Goal: Task Accomplishment & Management: Manage account settings

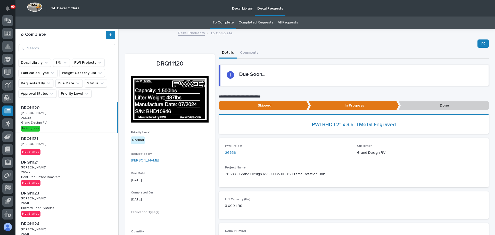
click at [427, 107] on p "Done" at bounding box center [444, 105] width 90 height 9
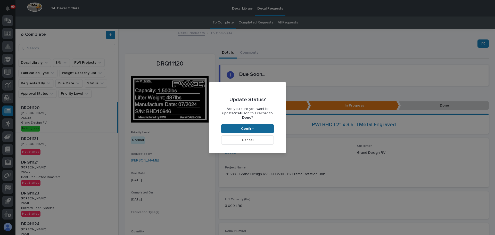
click at [265, 126] on button "Confirm" at bounding box center [247, 128] width 53 height 9
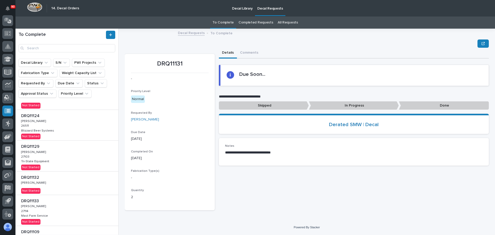
scroll to position [103, 0]
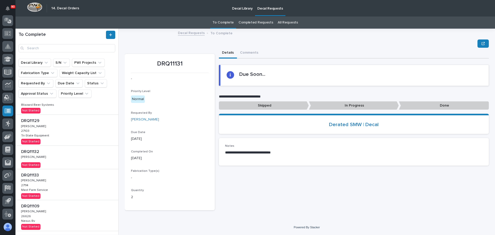
click at [41, 164] on div "DRQ11132 DRQ11132 [PERSON_NAME] [PERSON_NAME] Not Started" at bounding box center [66, 157] width 103 height 23
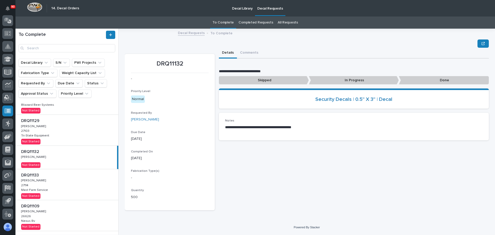
click at [332, 83] on p "In Progress" at bounding box center [354, 80] width 90 height 9
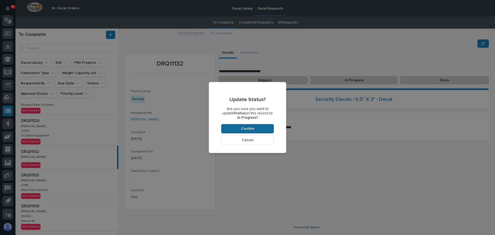
click at [251, 126] on span "Confirm" at bounding box center [247, 128] width 13 height 5
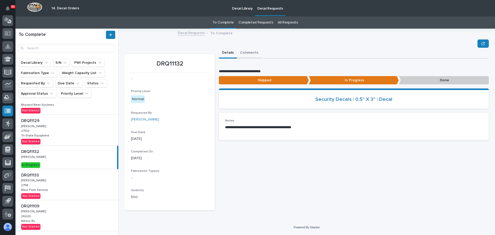
click at [248, 53] on button "Comments" at bounding box center [249, 53] width 24 height 11
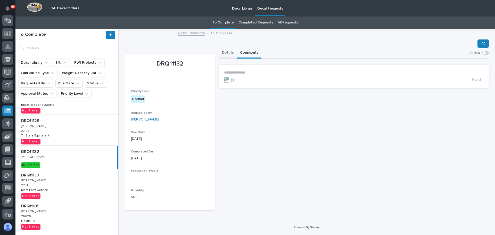
click at [226, 52] on button "Details" at bounding box center [228, 53] width 18 height 11
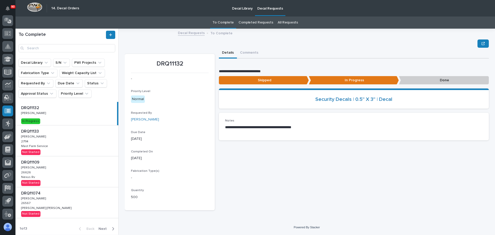
scroll to position [147, 0]
click at [72, 144] on div "DRQ11133 DRQ11133 [PERSON_NAME] [PERSON_NAME] 27114 27114 Mast Farm Service Mas…" at bounding box center [66, 140] width 103 height 31
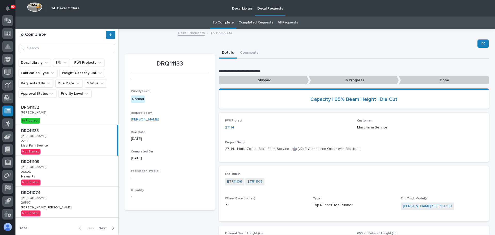
click at [331, 78] on p "In Progress" at bounding box center [354, 80] width 90 height 9
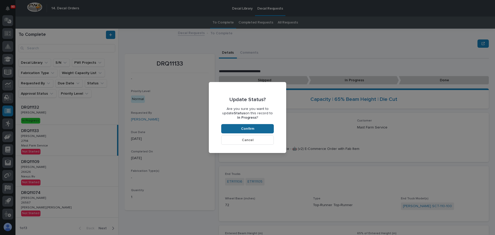
click at [241, 129] on span "Confirm" at bounding box center [247, 128] width 13 height 5
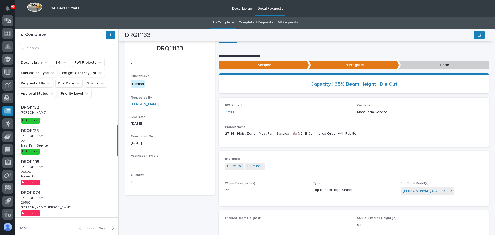
scroll to position [3, 0]
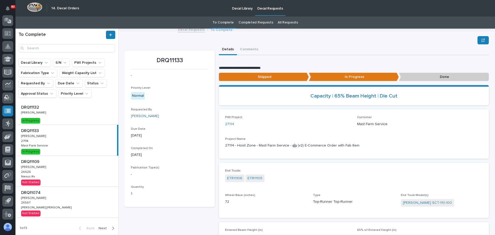
click at [71, 132] on p at bounding box center [67, 130] width 92 height 5
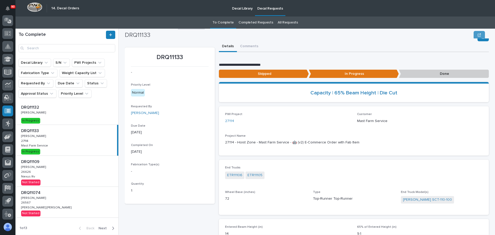
scroll to position [0, 0]
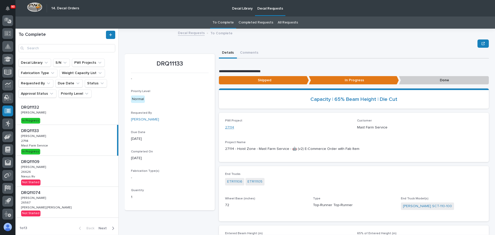
click at [231, 127] on link "27114" at bounding box center [229, 127] width 9 height 5
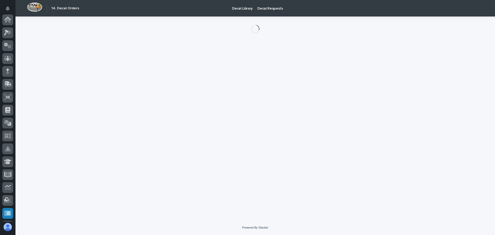
scroll to position [102, 0]
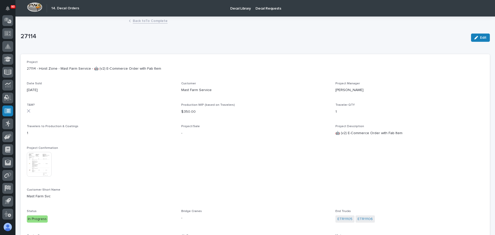
click at [38, 155] on img at bounding box center [39, 164] width 25 height 25
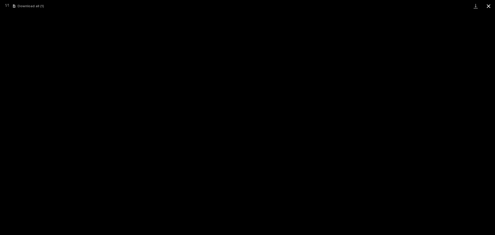
click at [486, 4] on button "Close gallery" at bounding box center [488, 6] width 13 height 12
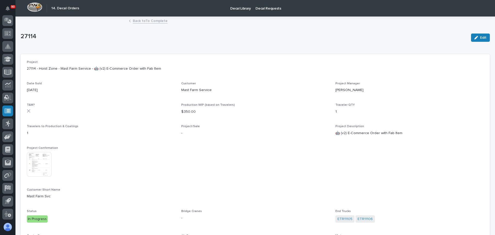
click at [133, 21] on link "Back to To Complete" at bounding box center [150, 21] width 35 height 6
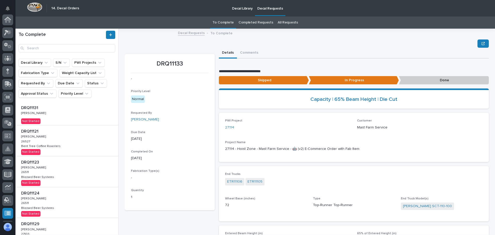
scroll to position [102, 0]
click at [46, 120] on div "DRQ11131 DRQ11131 [PERSON_NAME] [PERSON_NAME] Not Started" at bounding box center [66, 113] width 103 height 23
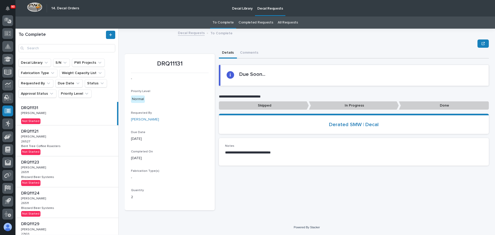
click at [325, 105] on p "In Progress" at bounding box center [354, 105] width 90 height 9
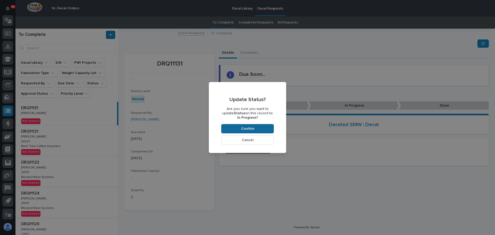
click at [261, 130] on button "Confirm" at bounding box center [247, 128] width 53 height 9
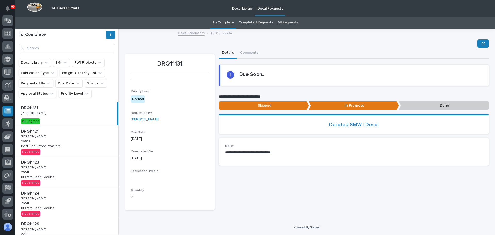
click at [63, 147] on div "DRQ11121 DRQ11121 [PERSON_NAME] [PERSON_NAME] 26527 26527 Bent Tree Coffee Roas…" at bounding box center [66, 140] width 103 height 31
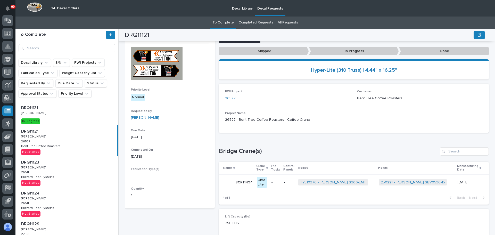
scroll to position [21, 0]
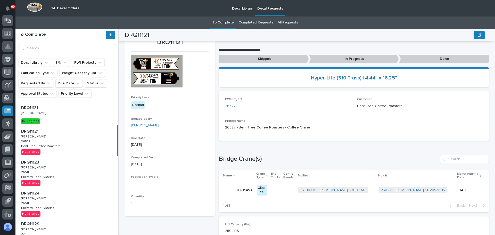
click at [323, 57] on p "In Progress" at bounding box center [354, 59] width 90 height 9
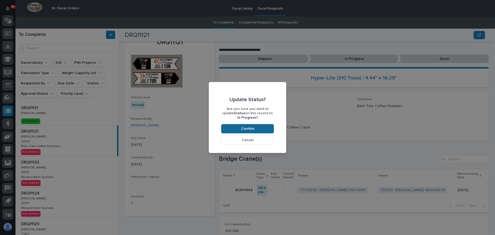
click at [259, 130] on button "Confirm" at bounding box center [247, 128] width 53 height 9
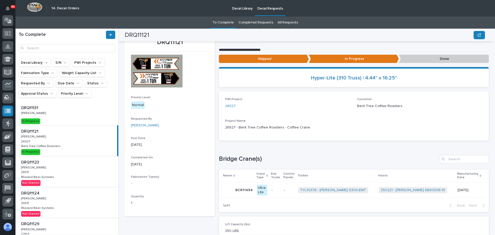
scroll to position [31, 0]
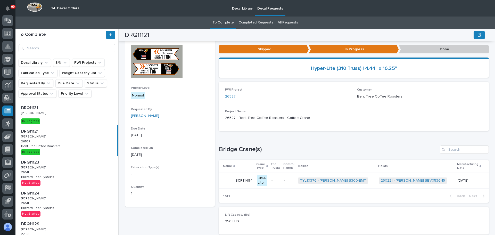
click at [46, 170] on div "DRQ11123 DRQ11123 [PERSON_NAME] [PERSON_NAME] 26511 26511 Blizzard Beer Systems…" at bounding box center [66, 171] width 103 height 31
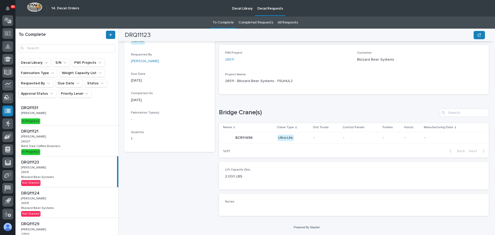
scroll to position [42, 0]
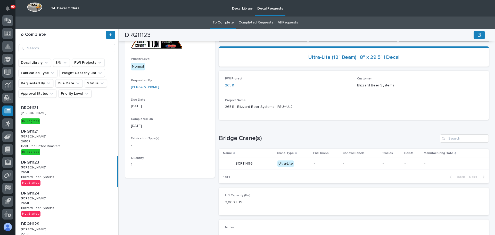
click at [90, 197] on div "DRQ11124 DRQ11124 [PERSON_NAME] [PERSON_NAME] 26511 26511 Blizzard Beer Systems…" at bounding box center [66, 202] width 103 height 31
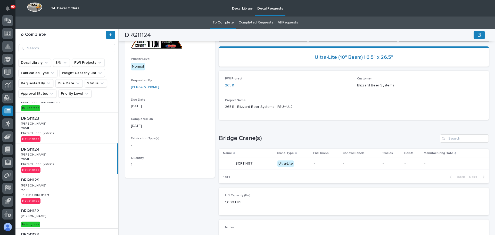
scroll to position [52, 0]
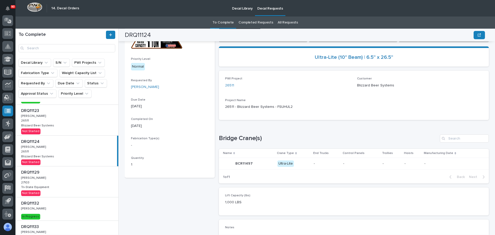
click at [73, 185] on div "DRQ11129 DRQ11129 [PERSON_NAME] [PERSON_NAME] 27103 27103 Tri-State Equipment T…" at bounding box center [66, 181] width 103 height 31
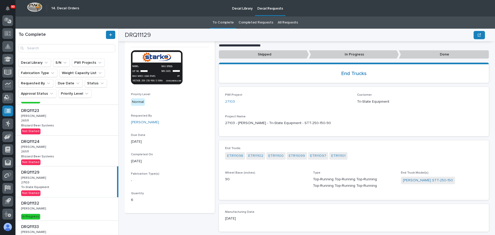
scroll to position [16, 0]
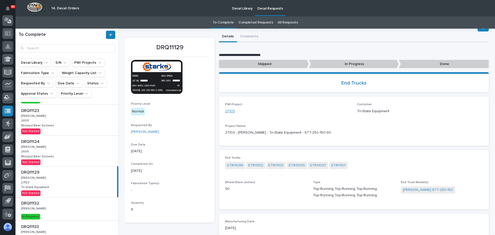
click at [229, 110] on link "27103" at bounding box center [230, 110] width 10 height 5
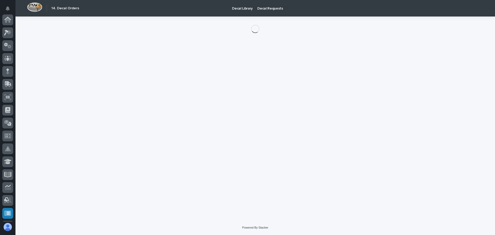
scroll to position [102, 0]
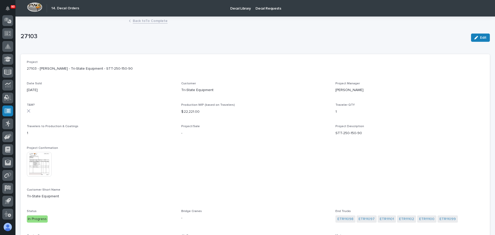
click at [43, 154] on img at bounding box center [39, 164] width 25 height 25
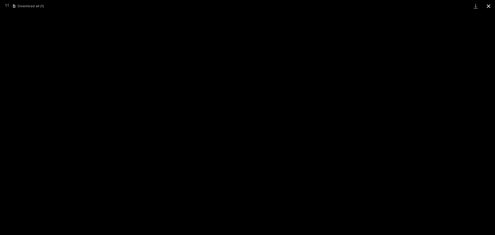
click at [487, 5] on button "Close gallery" at bounding box center [488, 6] width 13 height 12
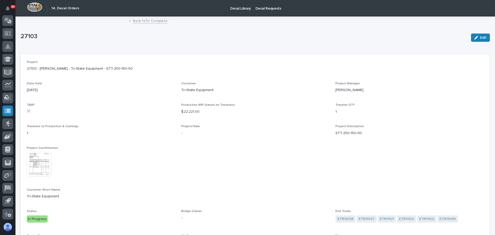
click at [137, 23] on link "Back to To Complete" at bounding box center [150, 21] width 35 height 6
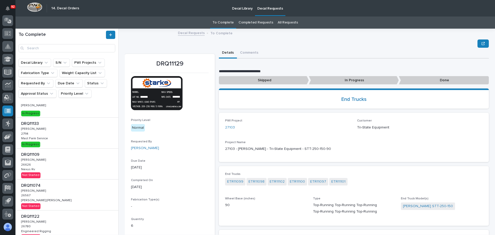
scroll to position [178, 0]
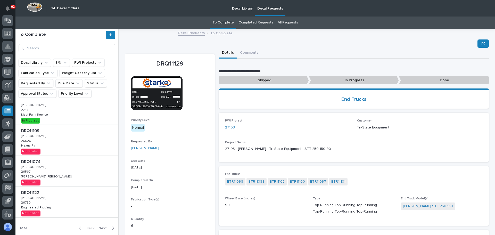
click at [110, 228] on div "button" at bounding box center [112, 228] width 4 height 5
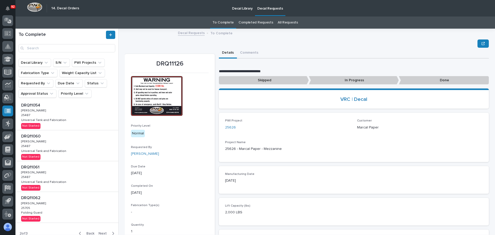
scroll to position [193, 0]
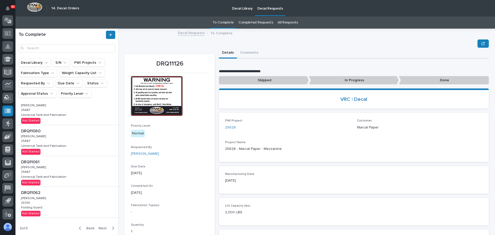
click at [86, 226] on span "Back" at bounding box center [88, 228] width 11 height 5
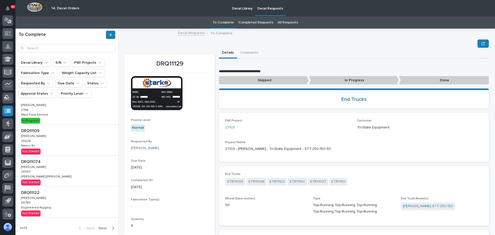
scroll to position [178, 0]
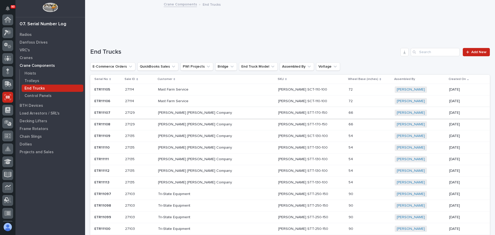
scroll to position [77, 0]
click at [145, 88] on p at bounding box center [139, 89] width 29 height 4
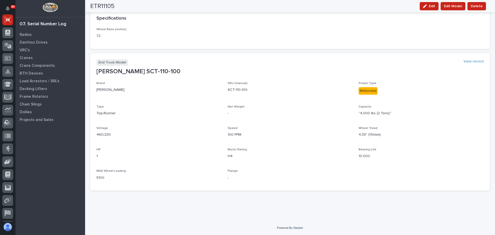
scroll to position [245, 0]
